Goal: Task Accomplishment & Management: Complete application form

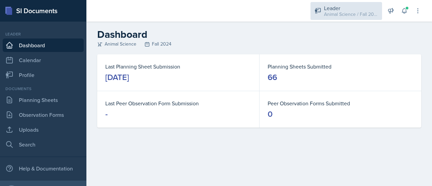
click at [318, 18] on div "Leader Animal Science / Fall 2024" at bounding box center [346, 11] width 72 height 18
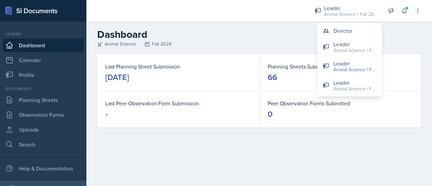
click at [211, 128] on div "Last Planning Sheet Submission [DATE] Planning Sheets Submitted 66 Last Peer Ob…" at bounding box center [259, 98] width 346 height 89
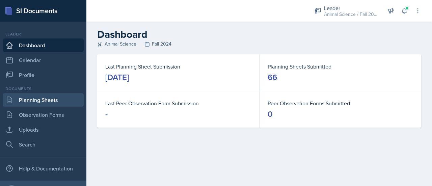
click at [59, 94] on link "Planning Sheets" at bounding box center [43, 99] width 81 height 13
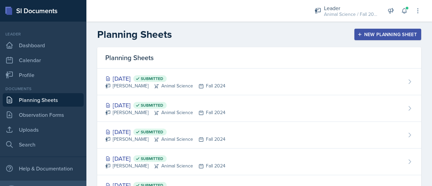
click at [362, 34] on div "New Planning Sheet" at bounding box center [388, 34] width 58 height 5
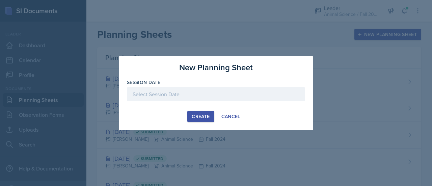
click at [165, 89] on div at bounding box center [216, 94] width 178 height 14
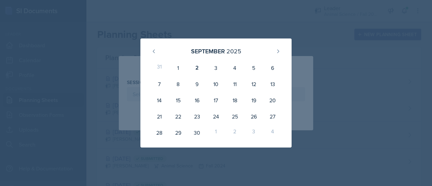
click at [231, 133] on div "2" at bounding box center [234, 133] width 19 height 16
click at [196, 65] on div "2" at bounding box center [197, 68] width 19 height 16
type input "[DATE]"
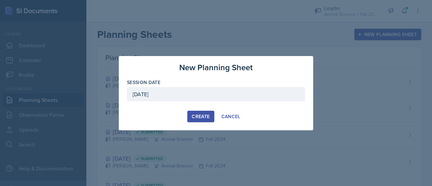
click at [192, 111] on button "Create" at bounding box center [200, 116] width 27 height 11
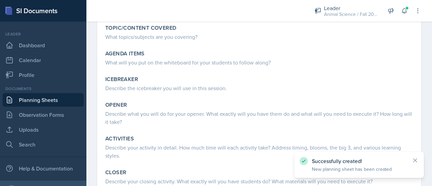
scroll to position [69, 0]
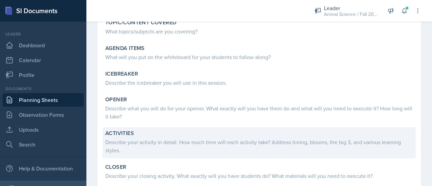
click at [138, 138] on div "Describe your activity in detail. How much time will each activity take? Addres…" at bounding box center [259, 146] width 308 height 16
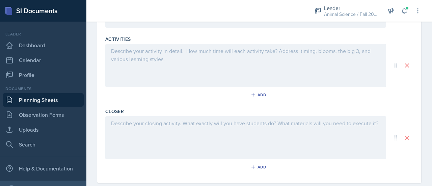
scroll to position [289, 0]
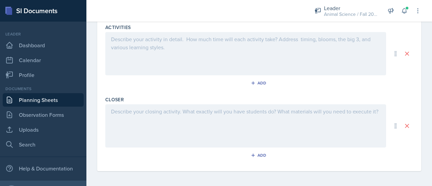
click at [202, 64] on div at bounding box center [245, 53] width 281 height 43
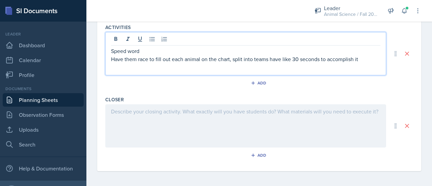
click at [137, 63] on div "Speed word Have them race to fill out each animal on the chart, split into team…" at bounding box center [245, 53] width 281 height 43
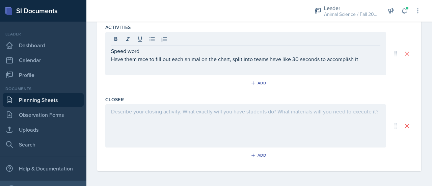
click at [118, 64] on div "Speed word Have them race to fill out each animal on the chart, split into team…" at bounding box center [245, 53] width 281 height 43
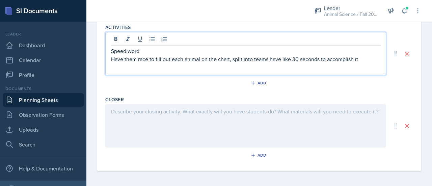
click at [130, 59] on p "Have them race to fill out each animal on the chart, split into teams have like…" at bounding box center [245, 59] width 269 height 8
click at [160, 63] on div "Speed word Have them race to fill out each animal on the chart, split into team…" at bounding box center [245, 53] width 281 height 43
click at [198, 60] on p "Have them race to fill out each animal on the chart, split into teams have like…" at bounding box center [245, 59] width 269 height 8
click at [190, 60] on p "Have them race to fill out each animal on the chart, split into teams have like…" at bounding box center [245, 59] width 269 height 8
click at [152, 56] on p "Have them race to fill out each animal on the chart, split into teams have like…" at bounding box center [245, 59] width 269 height 8
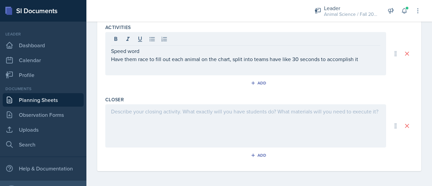
click at [362, 68] on div "Speed word Have them race to fill out each animal on the chart, split into team…" at bounding box center [245, 53] width 281 height 43
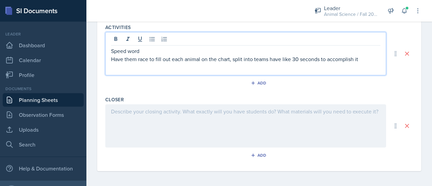
click at [362, 62] on div "Speed word Have them race to fill out each animal on the chart, split into team…" at bounding box center [245, 53] width 281 height 43
drag, startPoint x: 361, startPoint y: 57, endPoint x: 103, endPoint y: 32, distance: 259.3
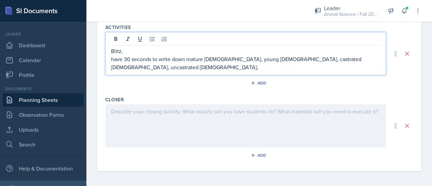
click at [312, 60] on p "have 30 seconds to write down mature [DEMOGRAPHIC_DATA], young [DEMOGRAPHIC_DAT…" at bounding box center [245, 63] width 269 height 16
click at [341, 61] on p "have 30 seconds to write down mature [DEMOGRAPHIC_DATA], young [DEMOGRAPHIC_DAT…" at bounding box center [245, 63] width 269 height 16
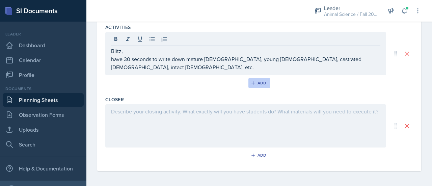
click at [251, 82] on icon "button" at bounding box center [252, 82] width 3 height 3
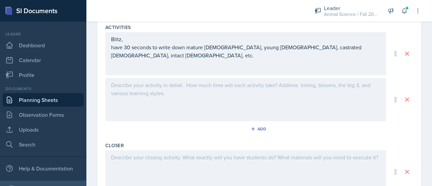
click at [168, 93] on div at bounding box center [245, 99] width 281 height 43
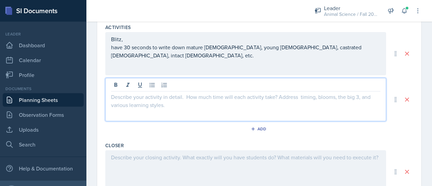
scroll to position [301, 0]
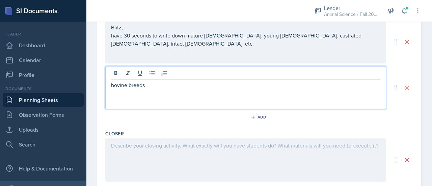
click at [170, 104] on div "bovine breeds" at bounding box center [245, 87] width 281 height 43
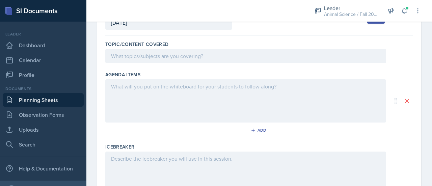
scroll to position [0, 0]
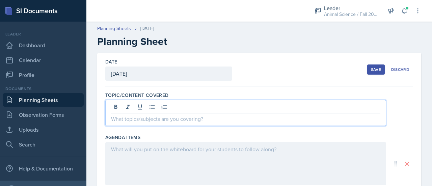
click at [140, 108] on div at bounding box center [245, 113] width 281 height 26
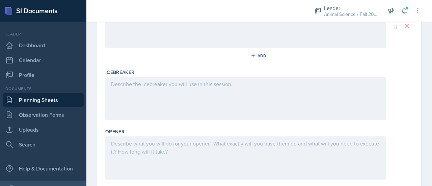
click at [137, 102] on div at bounding box center [245, 98] width 281 height 43
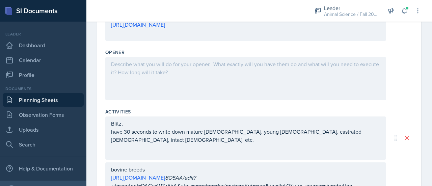
click at [140, 75] on div at bounding box center [245, 78] width 281 height 43
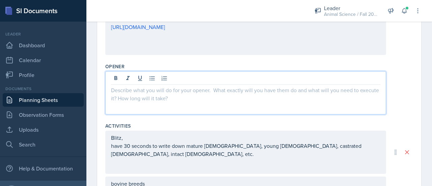
scroll to position [196, 0]
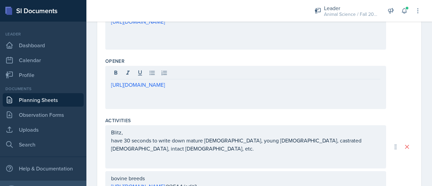
click at [107, 83] on div "[URL][DOMAIN_NAME]" at bounding box center [245, 87] width 281 height 43
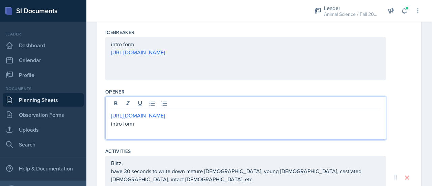
scroll to position [141, 0]
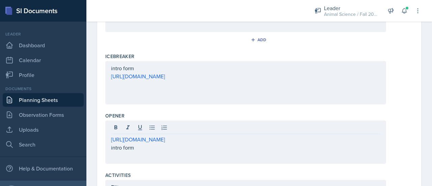
drag, startPoint x: 170, startPoint y: 92, endPoint x: 105, endPoint y: 64, distance: 70.1
click at [105, 64] on div "intro form [URL][DOMAIN_NAME]" at bounding box center [245, 82] width 281 height 43
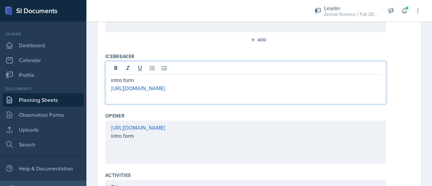
scroll to position [153, 0]
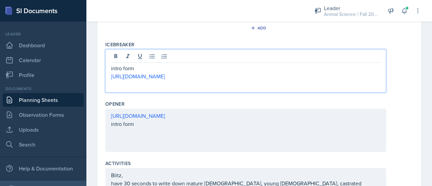
drag, startPoint x: 157, startPoint y: 85, endPoint x: 108, endPoint y: 66, distance: 52.8
click at [108, 66] on div "intro form [URL][DOMAIN_NAME]" at bounding box center [245, 70] width 281 height 43
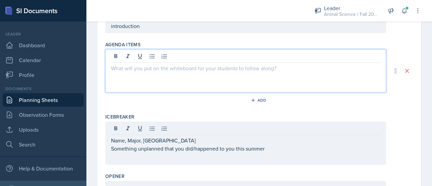
scroll to position [93, 0]
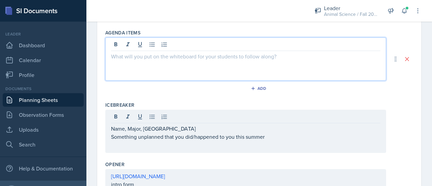
click at [156, 56] on p at bounding box center [245, 56] width 269 height 8
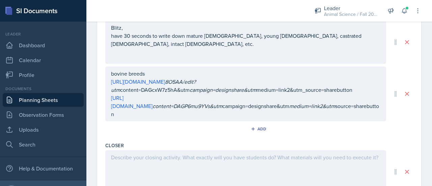
scroll to position [338, 0]
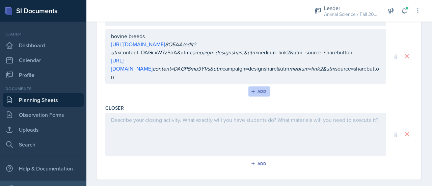
click at [257, 89] on div "Add" at bounding box center [259, 91] width 15 height 5
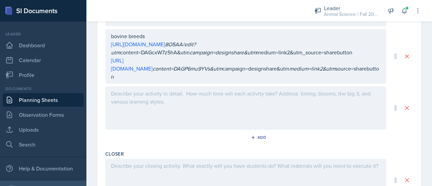
click at [257, 87] on div at bounding box center [245, 107] width 281 height 43
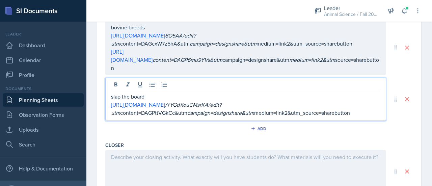
scroll to position [384, 0]
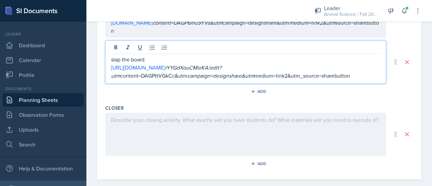
click at [163, 115] on div at bounding box center [245, 134] width 281 height 43
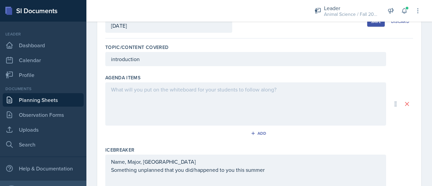
scroll to position [0, 0]
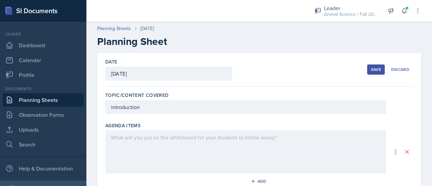
click at [372, 72] on div "Save" at bounding box center [376, 69] width 10 height 5
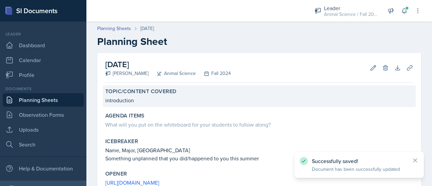
scroll to position [204, 0]
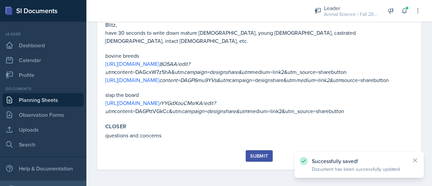
click at [259, 160] on button "Submit" at bounding box center [259, 155] width 27 height 11
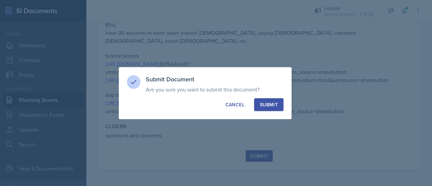
click at [271, 103] on div "Submit" at bounding box center [269, 104] width 18 height 7
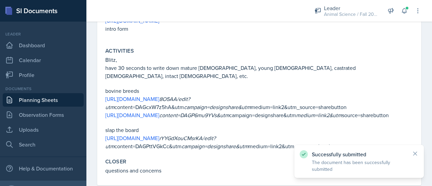
scroll to position [171, 0]
